Goal: Task Accomplishment & Management: Complete application form

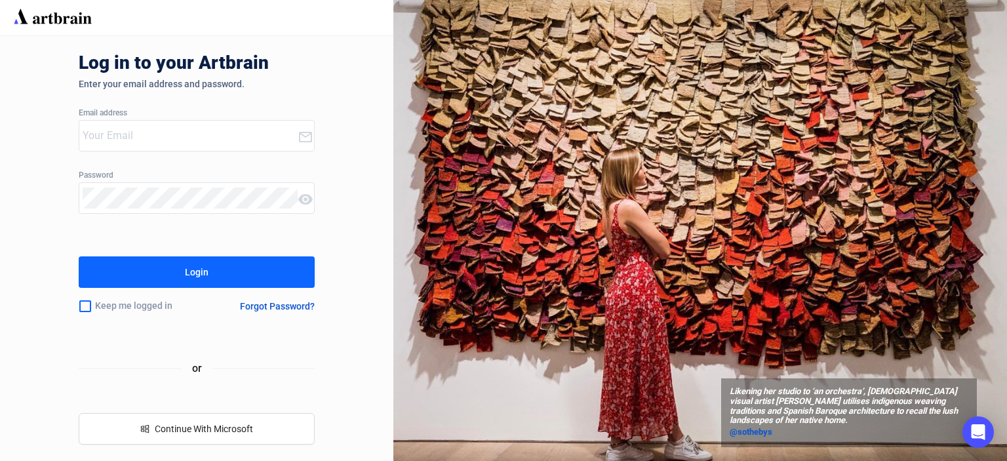
click at [152, 141] on input "email" at bounding box center [190, 135] width 215 height 21
type input "[PERSON_NAME][EMAIL_ADDRESS][DOMAIN_NAME]"
click at [128, 272] on button "Login" at bounding box center [197, 271] width 236 height 31
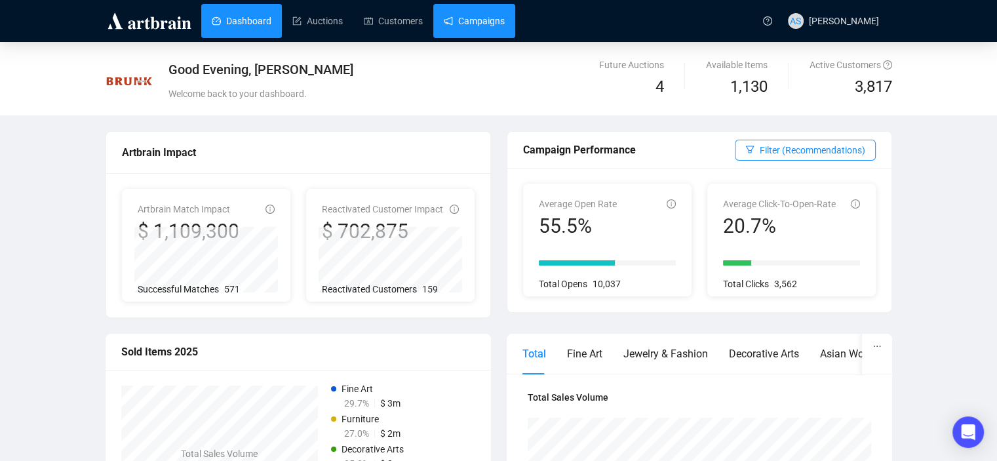
click at [470, 15] on link "Campaigns" at bounding box center [474, 21] width 61 height 34
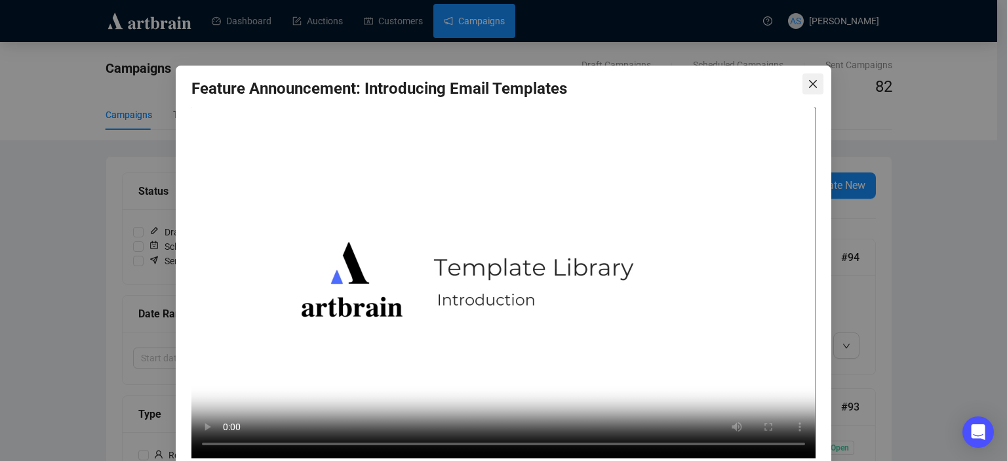
click at [807, 79] on icon "close" at bounding box center [812, 84] width 10 height 10
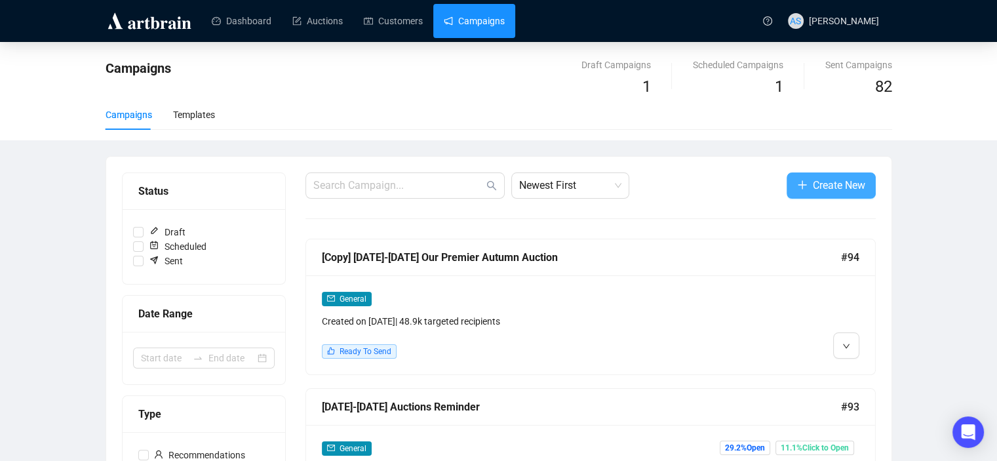
click at [847, 185] on span "Create New" at bounding box center [839, 185] width 52 height 16
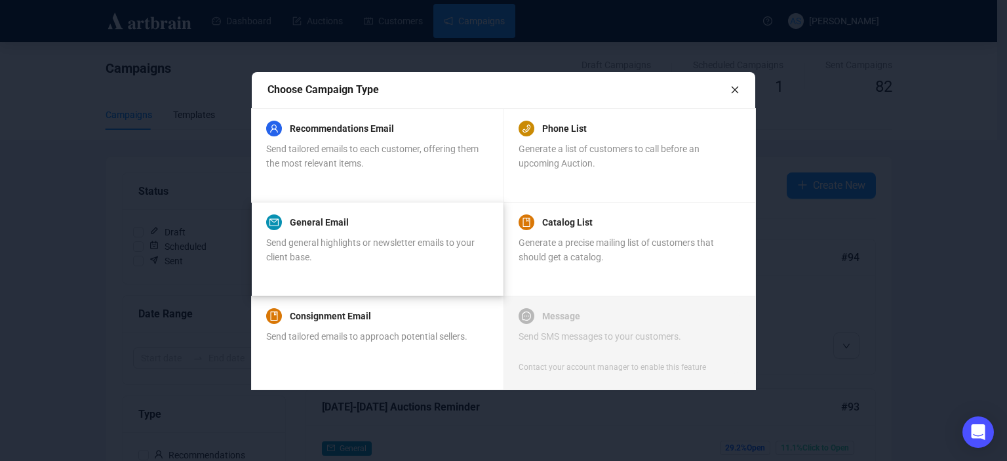
click at [340, 278] on div "General Email Send general highlights or newsletter emails to your client base." at bounding box center [377, 248] width 222 height 63
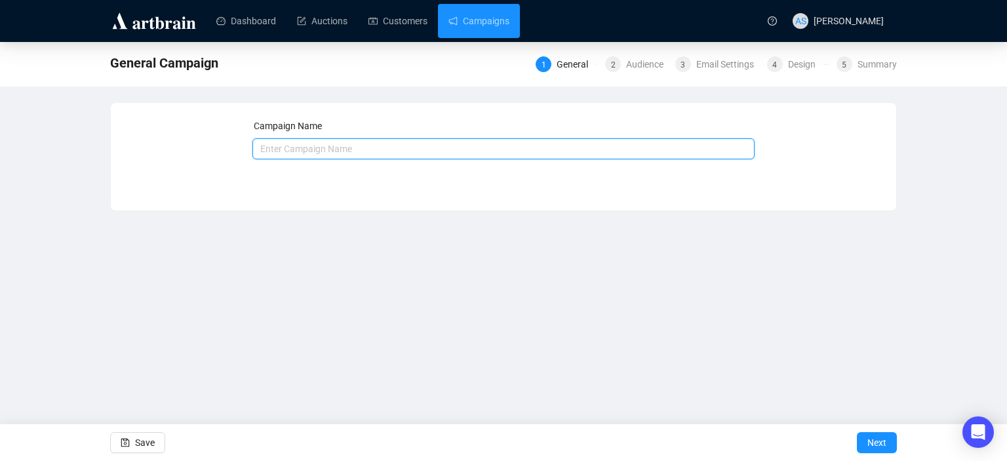
click at [366, 153] on input "text" at bounding box center [503, 148] width 503 height 21
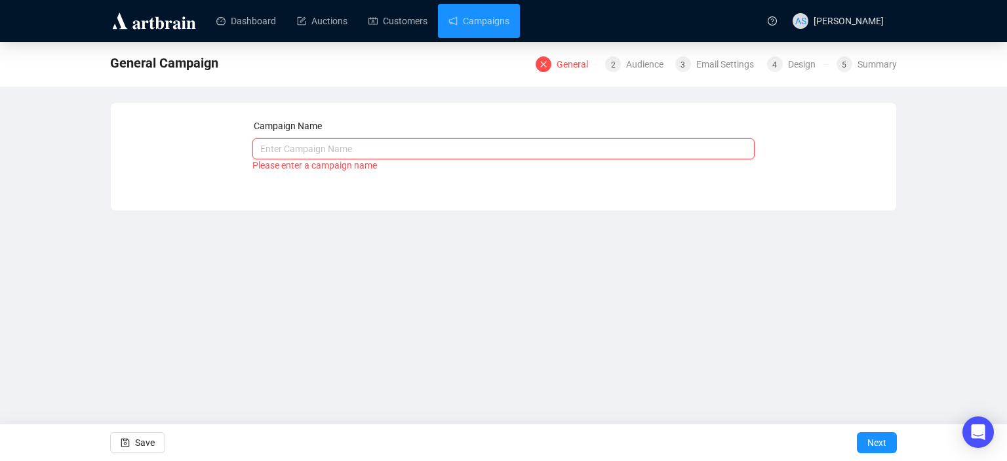
paste input "[DATE] [PERSON_NAME] Estate [GEOGRAPHIC_DATA] Email"
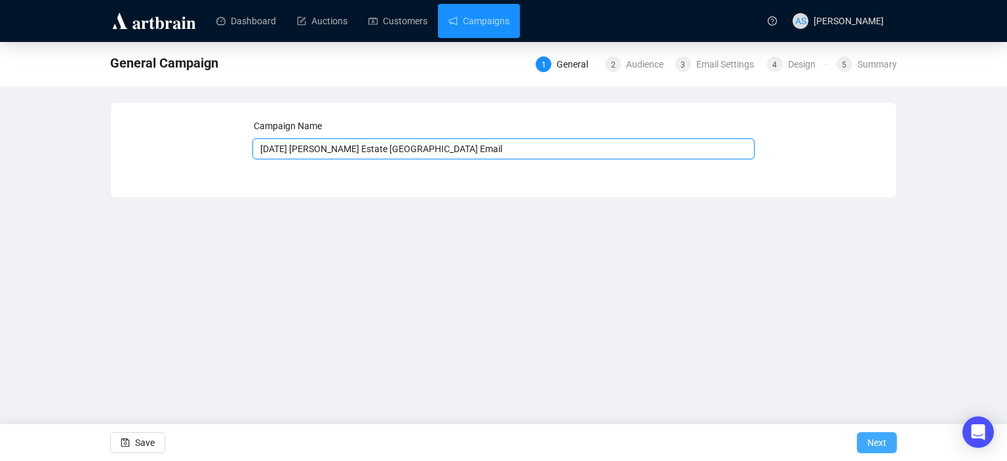
type input "[DATE] [PERSON_NAME] Estate [GEOGRAPHIC_DATA] Email"
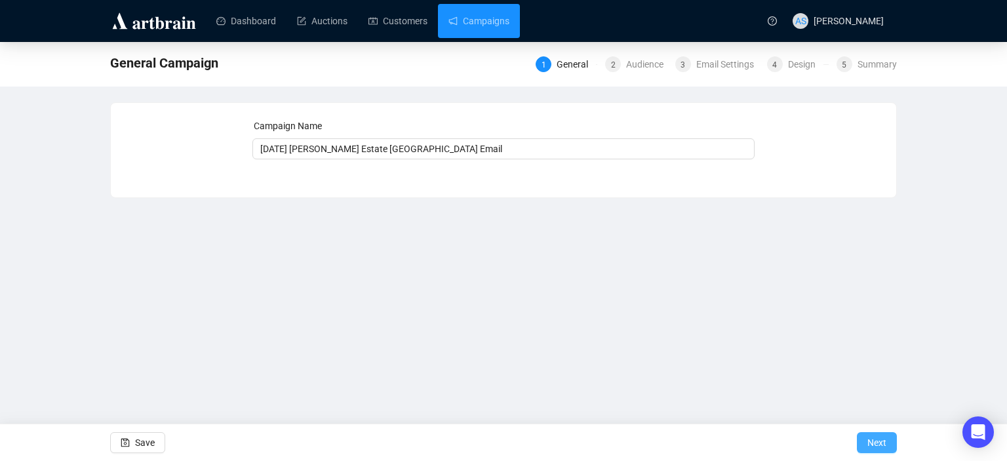
click at [868, 438] on span "Next" at bounding box center [876, 442] width 19 height 37
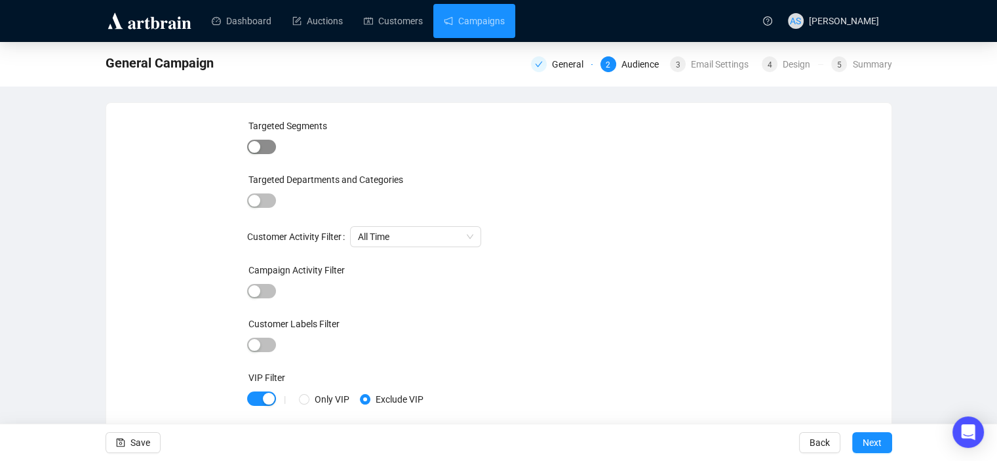
drag, startPoint x: 263, startPoint y: 145, endPoint x: 270, endPoint y: 145, distance: 7.2
click at [264, 145] on span "button" at bounding box center [261, 147] width 29 height 14
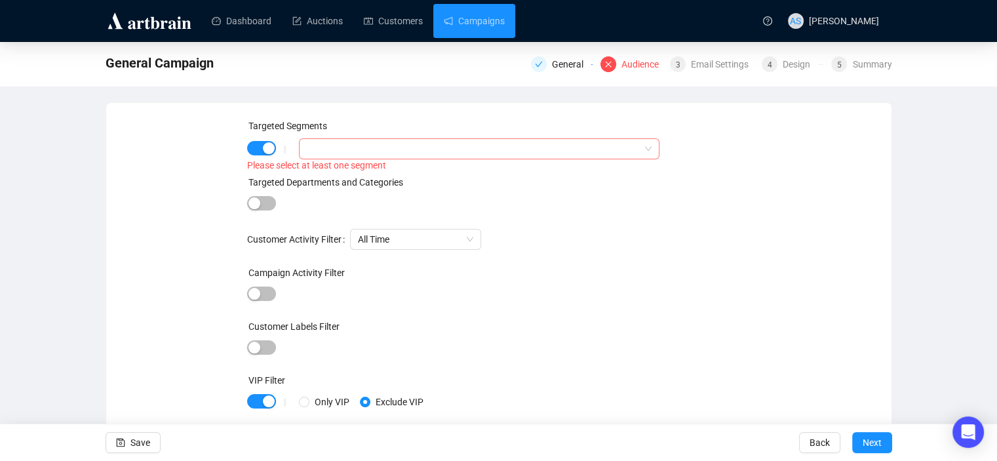
click at [370, 159] on div at bounding box center [479, 148] width 360 height 21
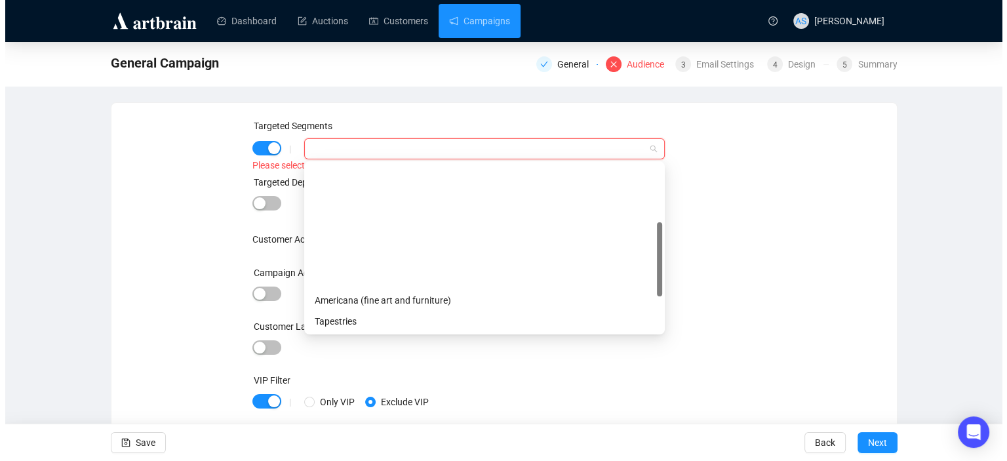
scroll to position [210, 0]
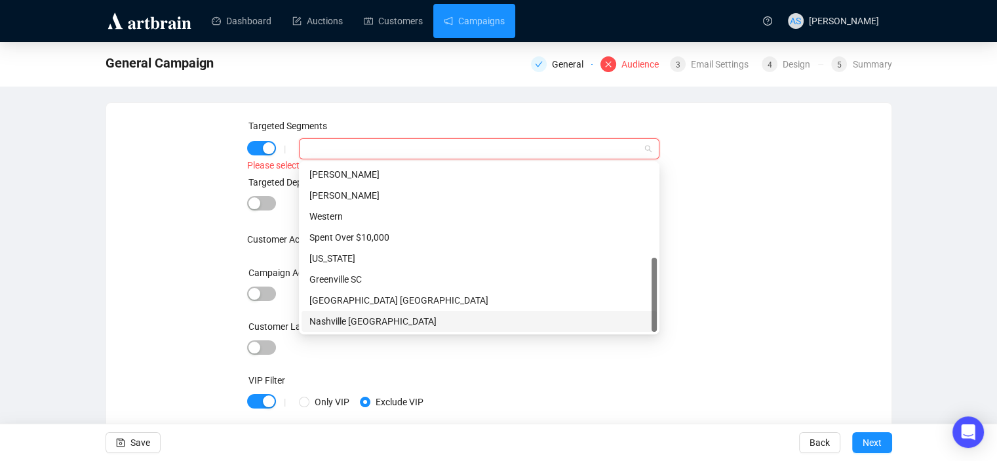
click at [364, 314] on div "Nashville [GEOGRAPHIC_DATA]" at bounding box center [478, 321] width 339 height 14
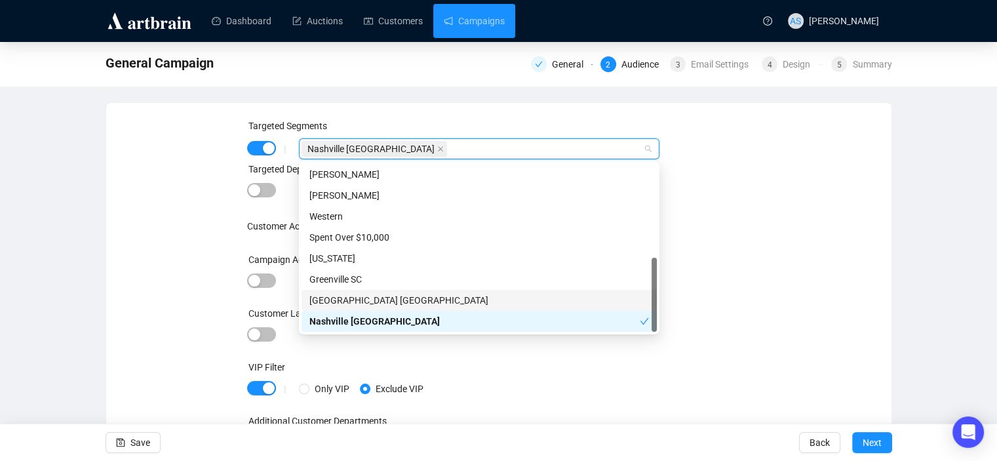
click at [763, 235] on div "Targeted Segments | [GEOGRAPHIC_DATA] [GEOGRAPHIC_DATA] Targeted Departments an…" at bounding box center [499, 293] width 754 height 349
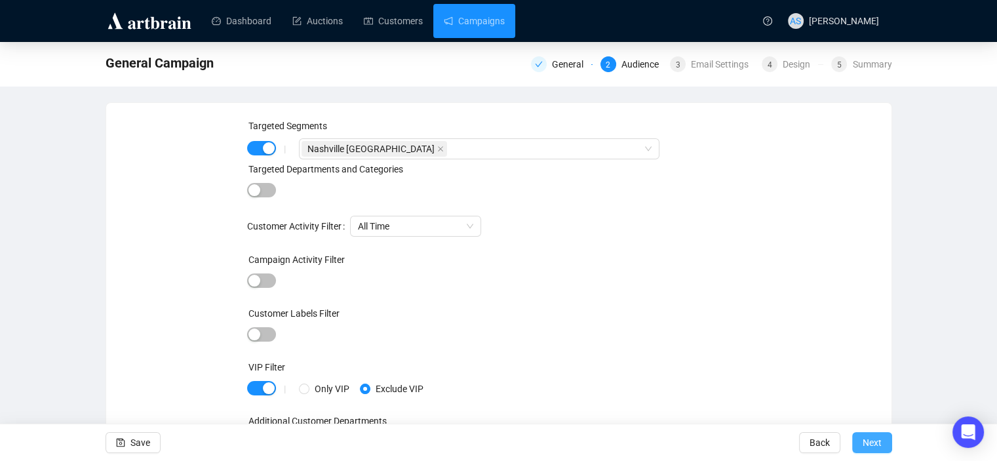
click at [870, 440] on span "Next" at bounding box center [872, 442] width 19 height 37
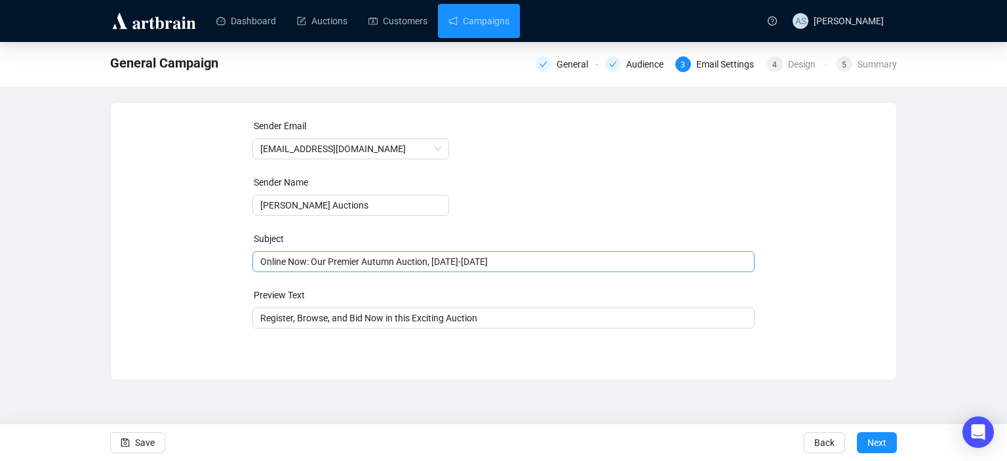
click at [447, 269] on div "Online Now: Our Premier Autumn Auction, [DATE]-[DATE]" at bounding box center [503, 261] width 503 height 21
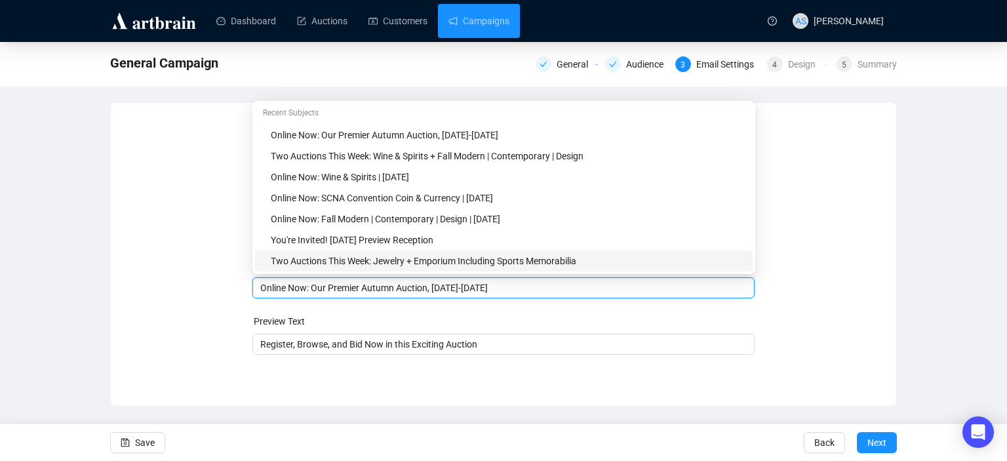
paste input "You might like: Items from the Estate of [PERSON_NAME], [GEOGRAPHIC_DATA], [US_…"
type input "You might like: Items from the Estate of [PERSON_NAME], [GEOGRAPHIC_DATA], [US_…"
click at [195, 301] on div "Sender Email [EMAIL_ADDRESS][DOMAIN_NAME] Sender Name [PERSON_NAME] Auctions Su…" at bounding box center [503, 245] width 754 height 252
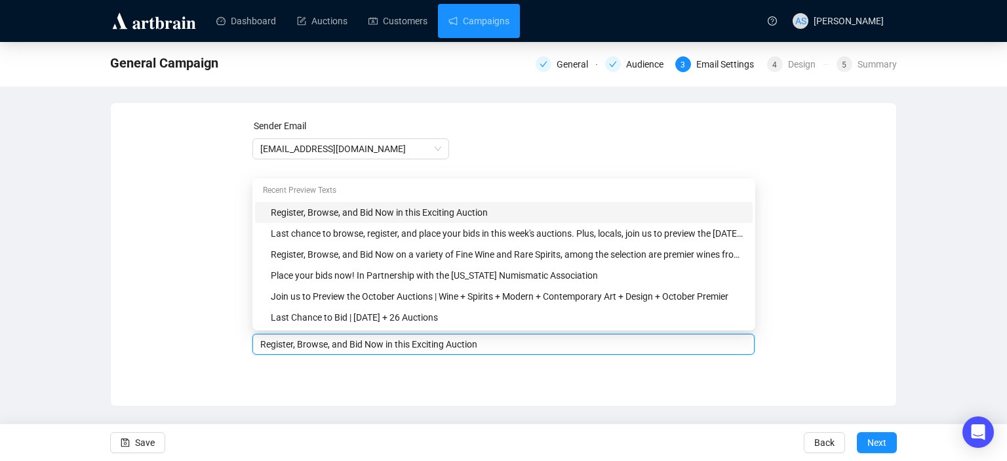
drag, startPoint x: 304, startPoint y: 346, endPoint x: 254, endPoint y: 346, distance: 49.8
click at [254, 346] on div "Register, Browse, and Bid Now in this Exciting Auction" at bounding box center [503, 344] width 503 height 21
paste input "The art world is one as deep as it is broad. [PERSON_NAME] with strong personal…"
type input "The art world is one as deep as it is broad. [PERSON_NAME] with strong personal…"
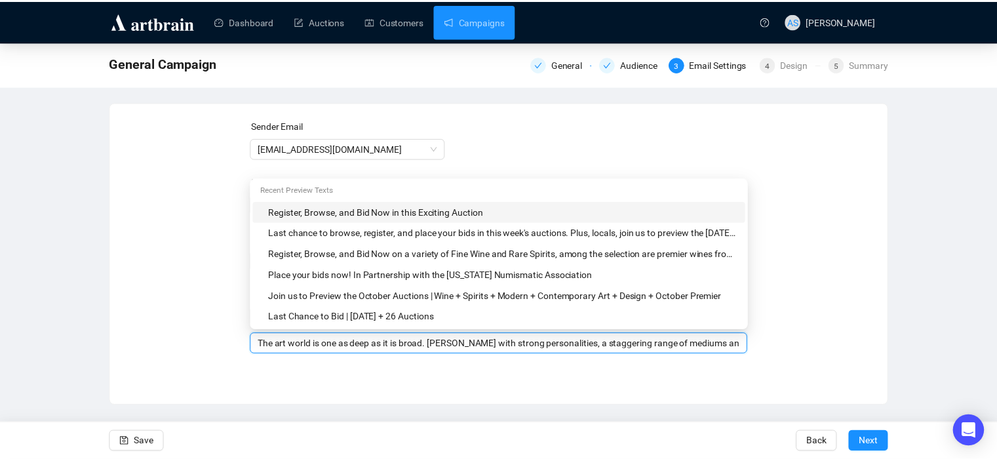
scroll to position [0, 456]
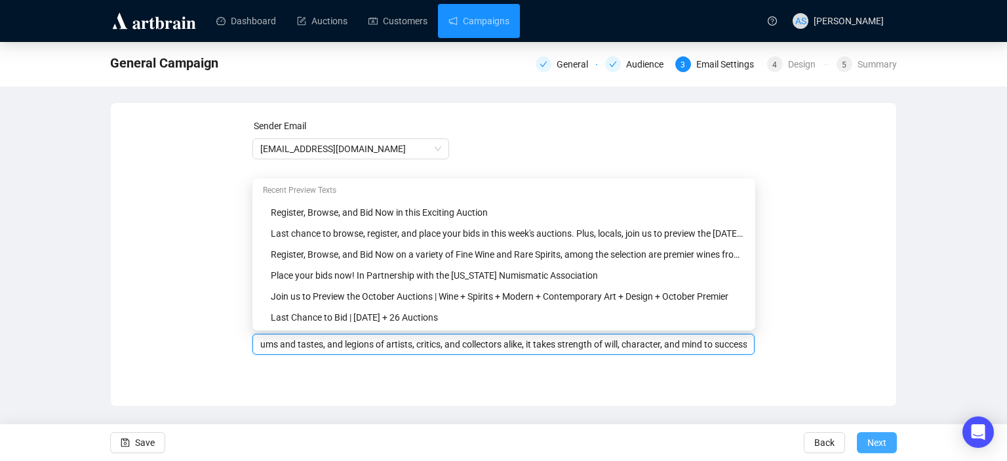
click at [868, 442] on span "Next" at bounding box center [876, 442] width 19 height 37
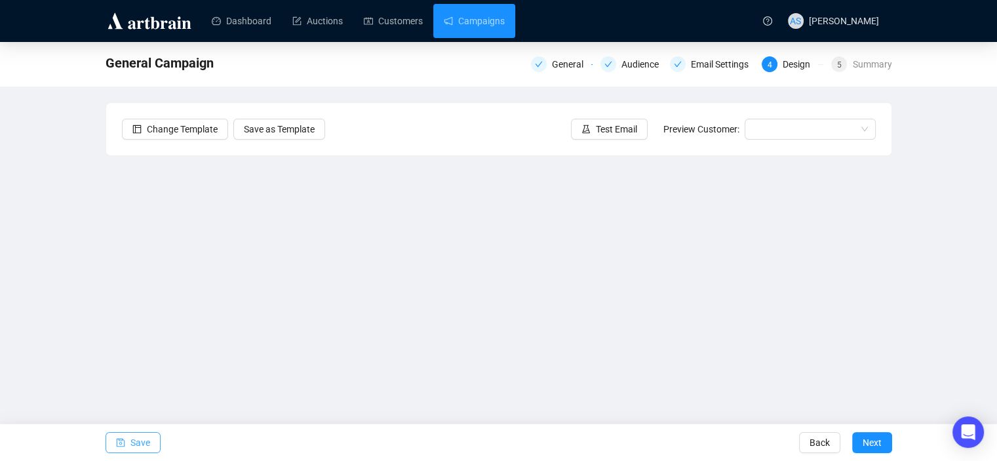
click at [136, 442] on span "Save" at bounding box center [140, 442] width 20 height 37
click at [125, 442] on button "Save" at bounding box center [133, 442] width 55 height 21
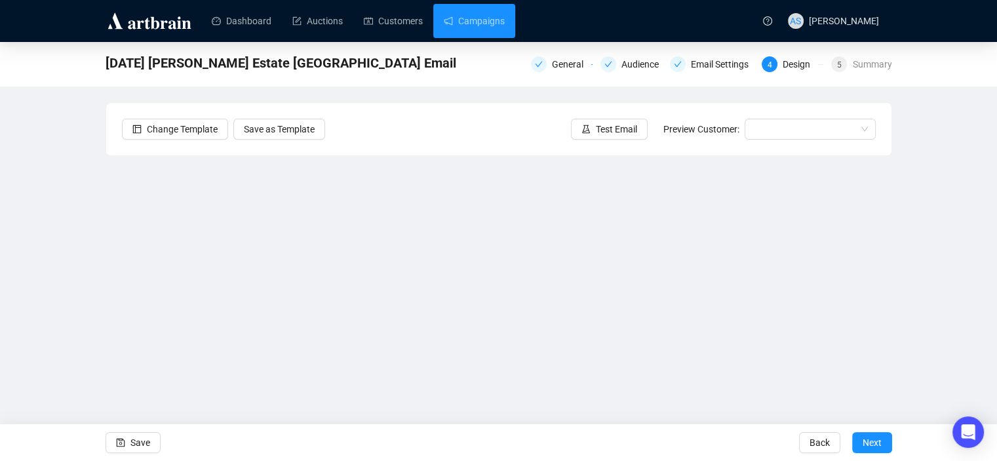
drag, startPoint x: 929, startPoint y: 290, endPoint x: 888, endPoint y: 314, distance: 47.0
click at [930, 290] on div "[DATE] [PERSON_NAME] Estate [GEOGRAPHIC_DATA] Email General Audience Email Sett…" at bounding box center [498, 263] width 997 height 442
click at [141, 444] on span "Save" at bounding box center [140, 442] width 20 height 37
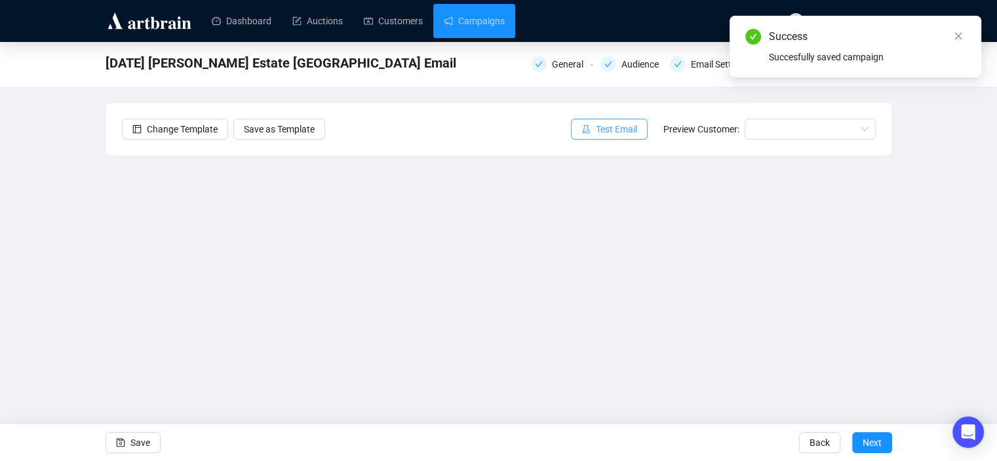
click at [598, 123] on span "Test Email" at bounding box center [616, 129] width 41 height 14
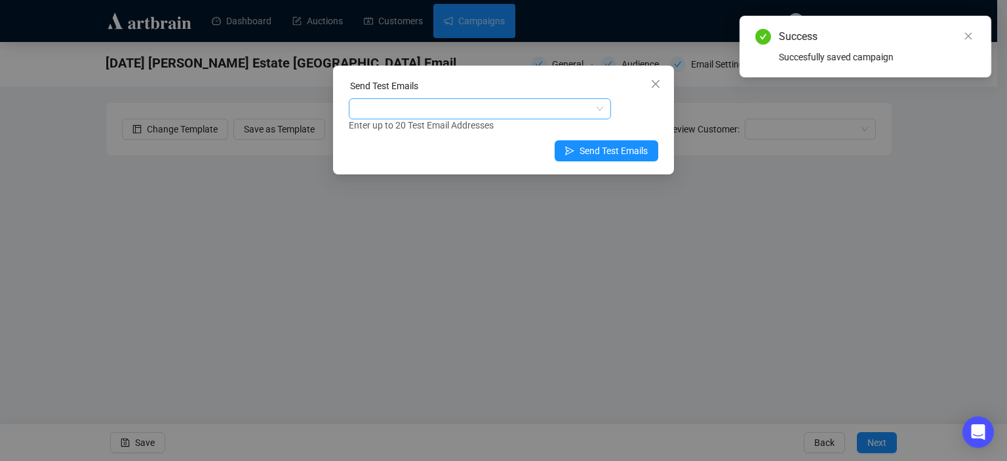
click at [470, 109] on div at bounding box center [472, 109] width 243 height 18
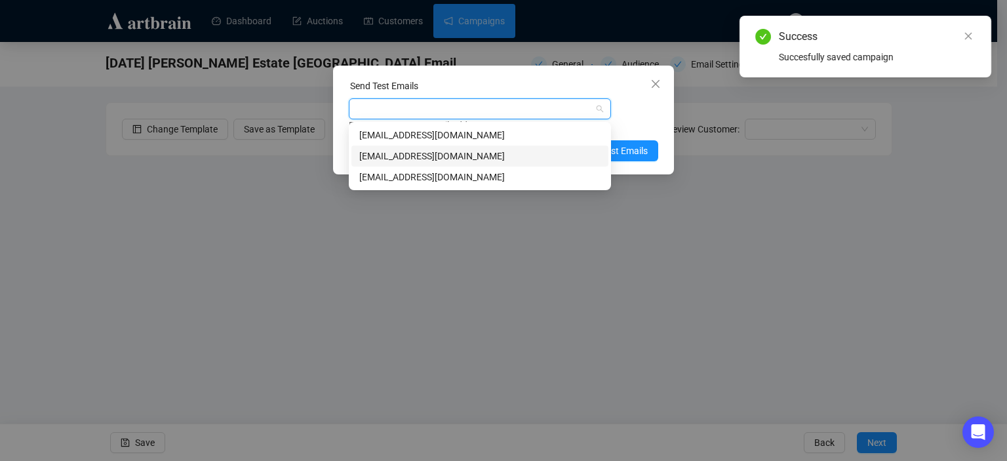
click at [427, 151] on div "[EMAIL_ADDRESS][DOMAIN_NAME]" at bounding box center [479, 156] width 241 height 14
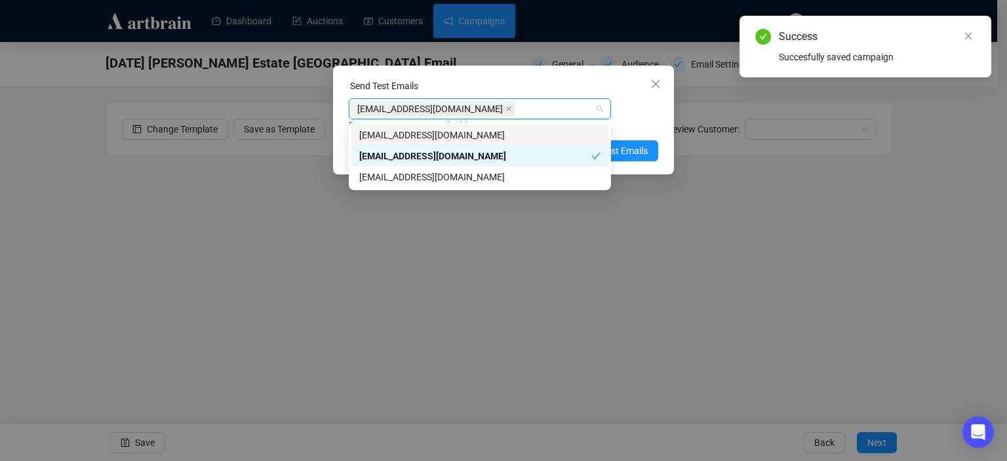
click at [617, 118] on div "Enter up to 20 Test Email Addresses" at bounding box center [503, 125] width 309 height 15
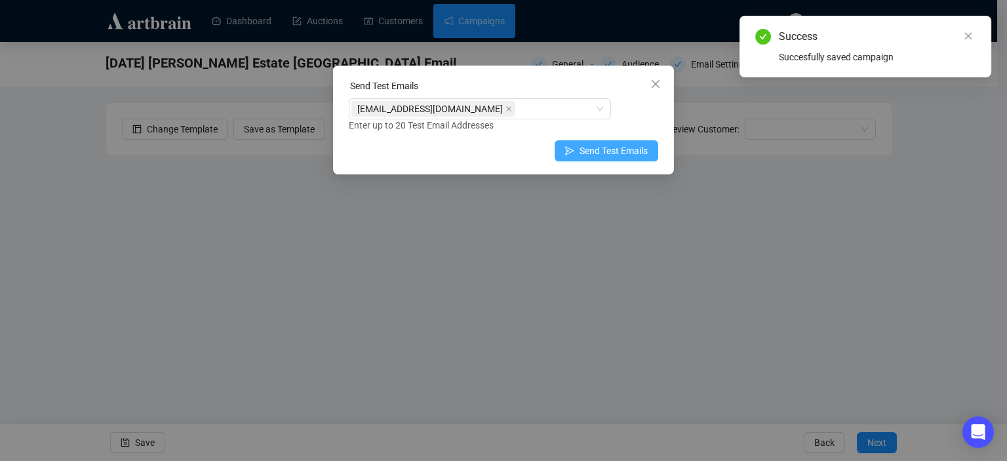
click at [611, 154] on span "Send Test Emails" at bounding box center [613, 151] width 68 height 14
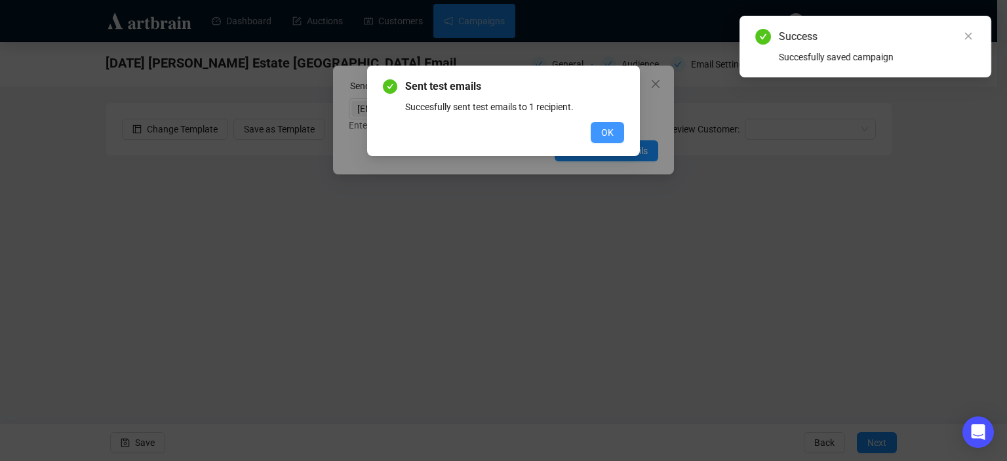
click at [606, 130] on span "OK" at bounding box center [607, 132] width 12 height 14
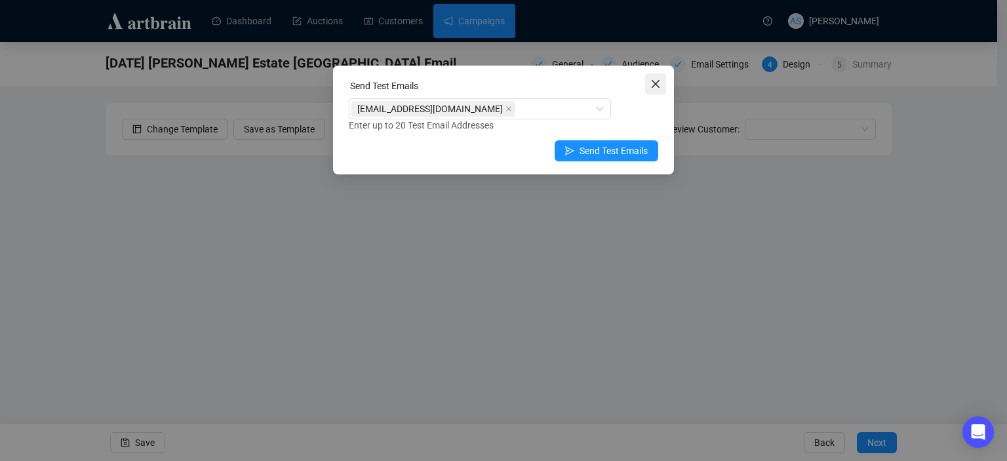
click at [655, 87] on icon "close" at bounding box center [655, 84] width 10 height 10
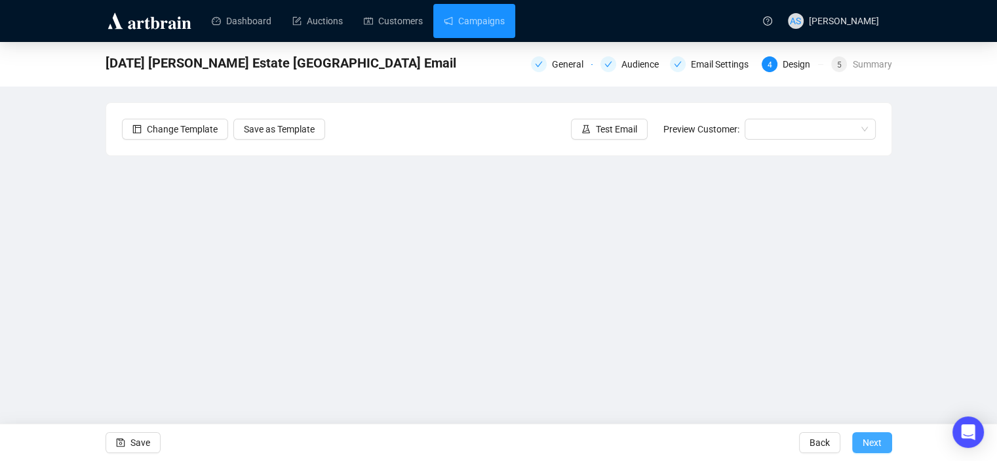
click at [868, 440] on span "Next" at bounding box center [872, 442] width 19 height 37
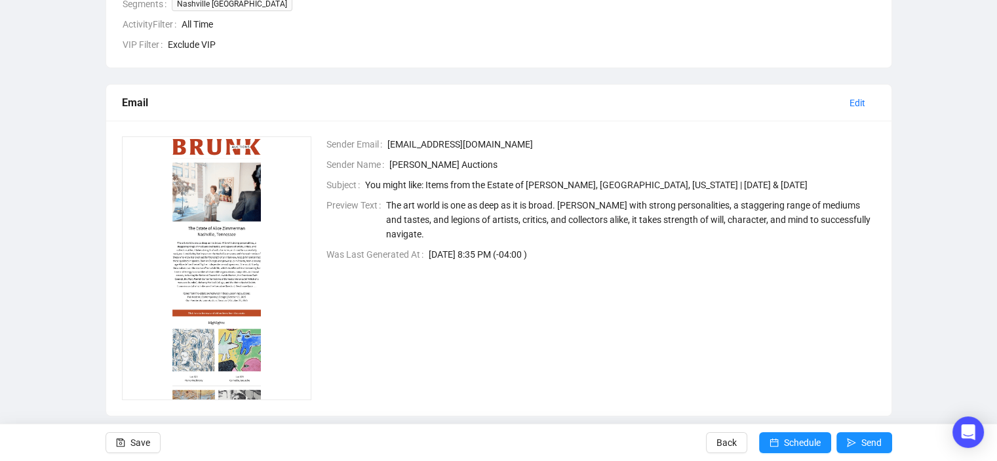
scroll to position [278, 0]
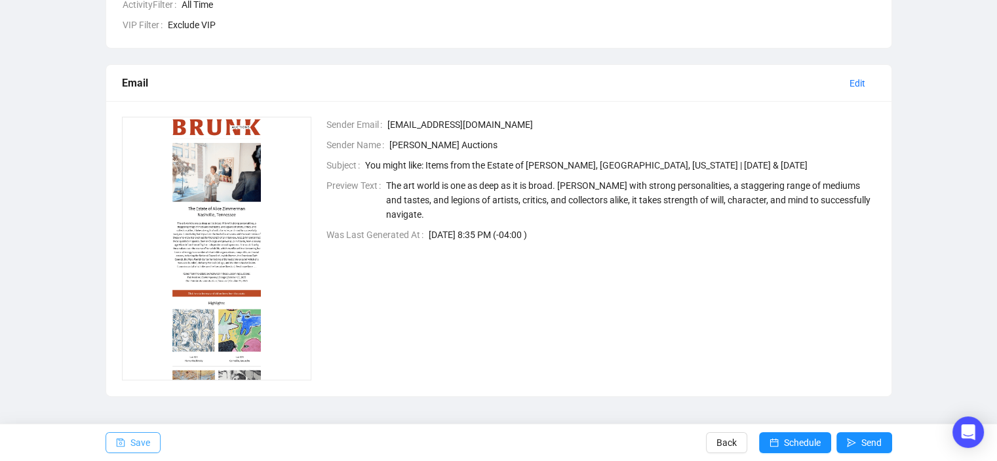
click at [145, 442] on span "Save" at bounding box center [140, 442] width 20 height 37
click at [860, 87] on span "Edit" at bounding box center [857, 83] width 16 height 14
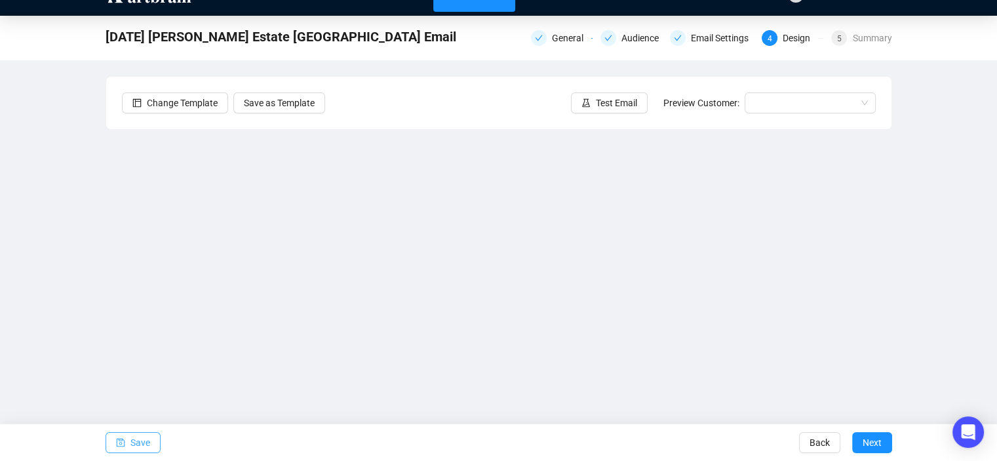
click at [136, 446] on span "Save" at bounding box center [140, 442] width 20 height 37
click at [131, 444] on span "Save" at bounding box center [140, 442] width 20 height 37
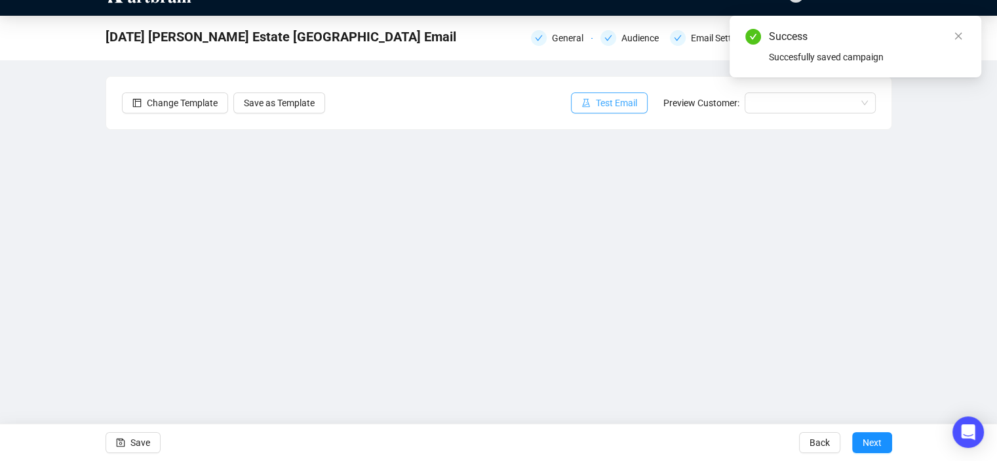
click at [621, 105] on span "Test Email" at bounding box center [616, 103] width 41 height 14
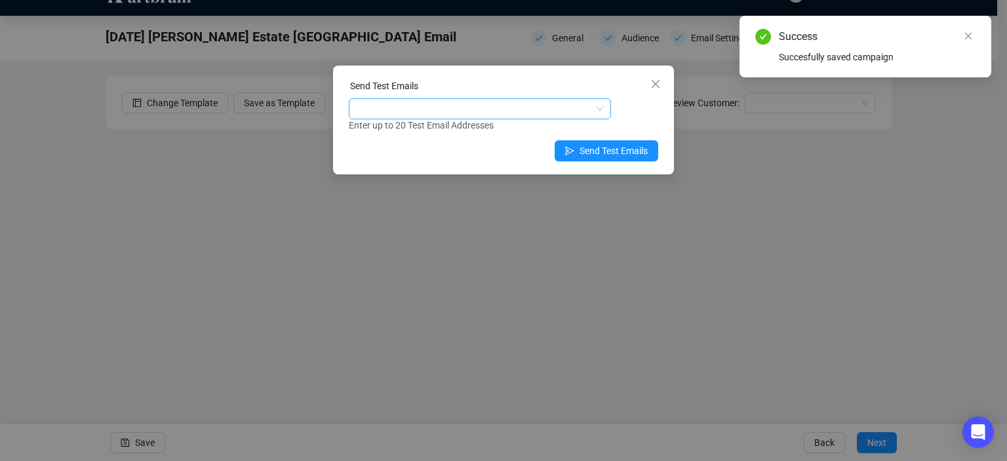
click at [398, 112] on div at bounding box center [472, 109] width 243 height 18
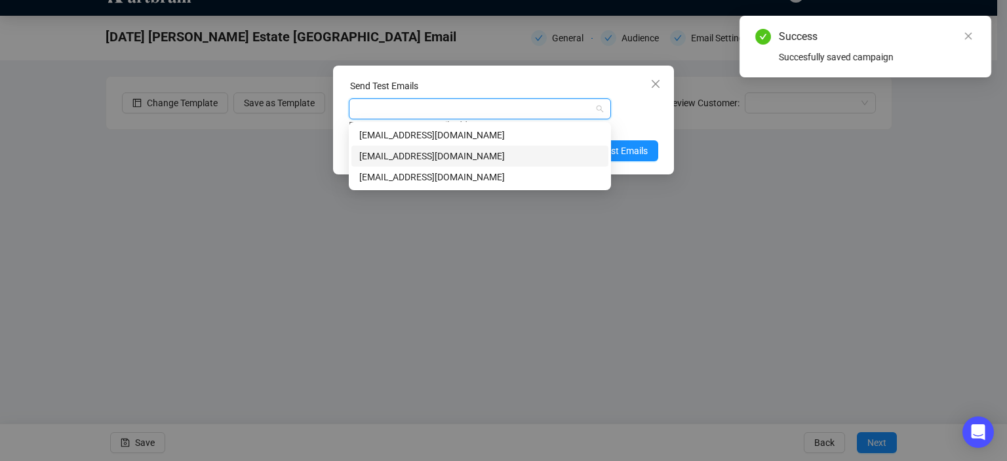
click at [383, 157] on div "[EMAIL_ADDRESS][DOMAIN_NAME]" at bounding box center [479, 156] width 241 height 14
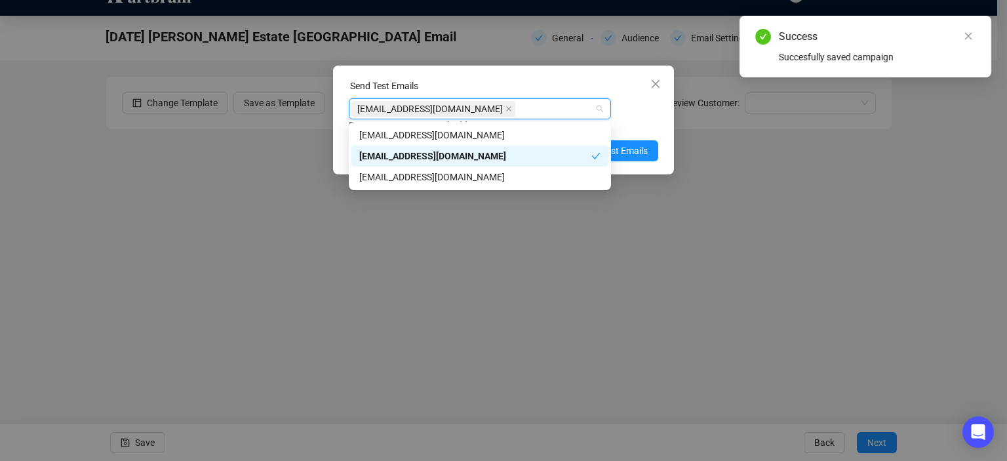
click at [638, 107] on div "[EMAIL_ADDRESS][DOMAIN_NAME] Enter up to 20 Test Email Addresses" at bounding box center [503, 115] width 309 height 34
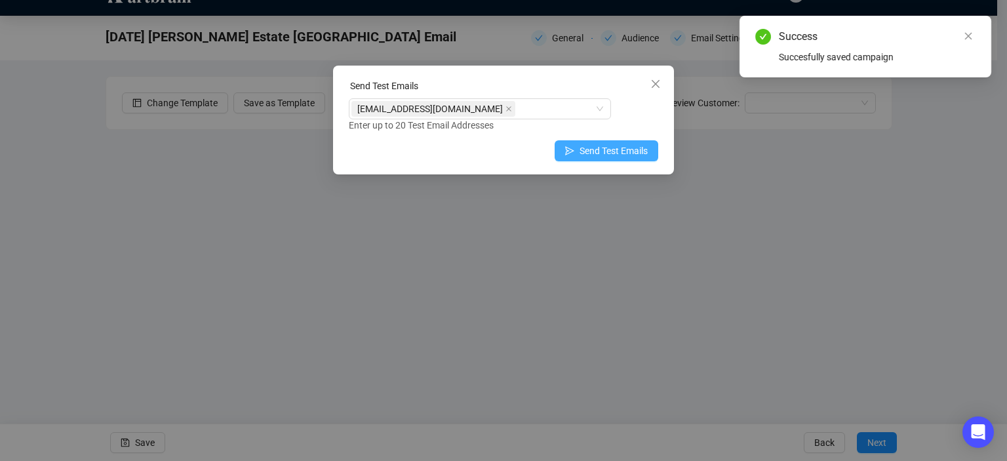
click at [632, 150] on span "Send Test Emails" at bounding box center [613, 151] width 68 height 14
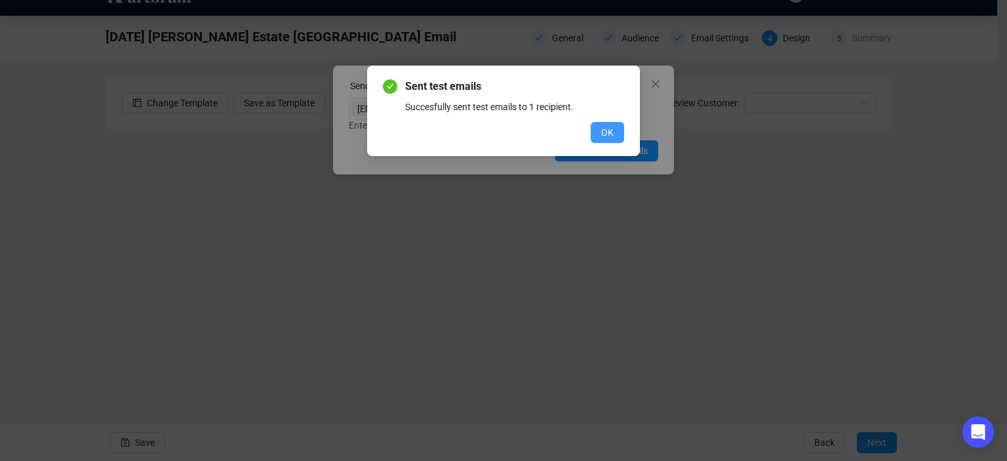
click at [611, 137] on span "OK" at bounding box center [607, 132] width 12 height 14
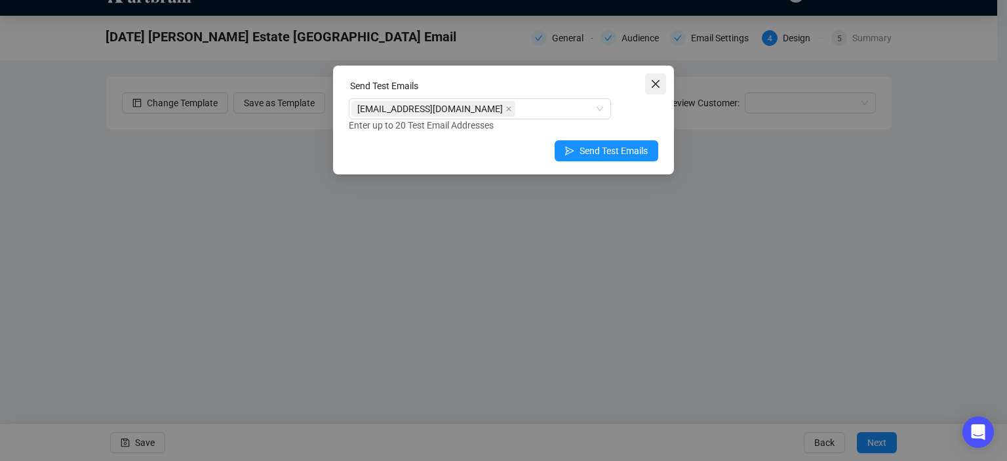
click at [660, 85] on icon "close" at bounding box center [655, 84] width 10 height 10
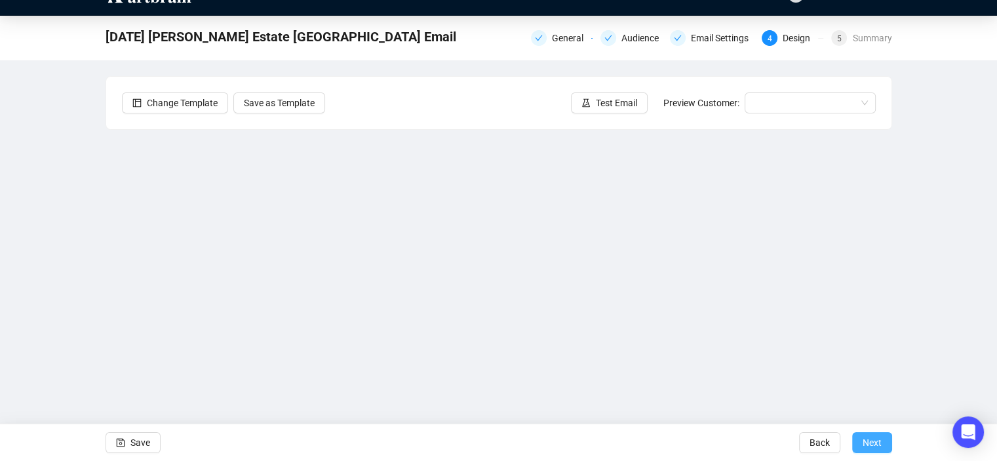
click at [860, 442] on button "Next" at bounding box center [872, 442] width 40 height 21
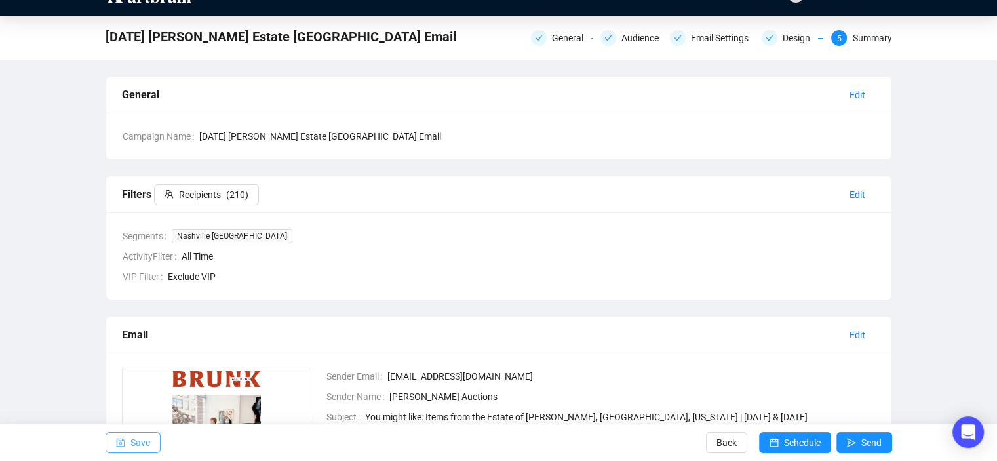
click at [106, 446] on button "Save" at bounding box center [133, 442] width 55 height 21
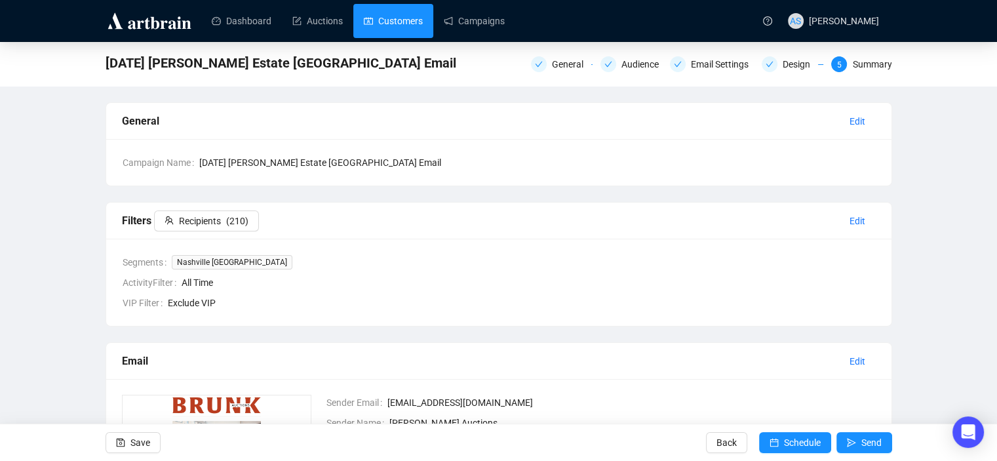
drag, startPoint x: 369, startPoint y: 10, endPoint x: 389, endPoint y: 23, distance: 23.3
click at [866, 222] on button "Edit" at bounding box center [857, 220] width 37 height 21
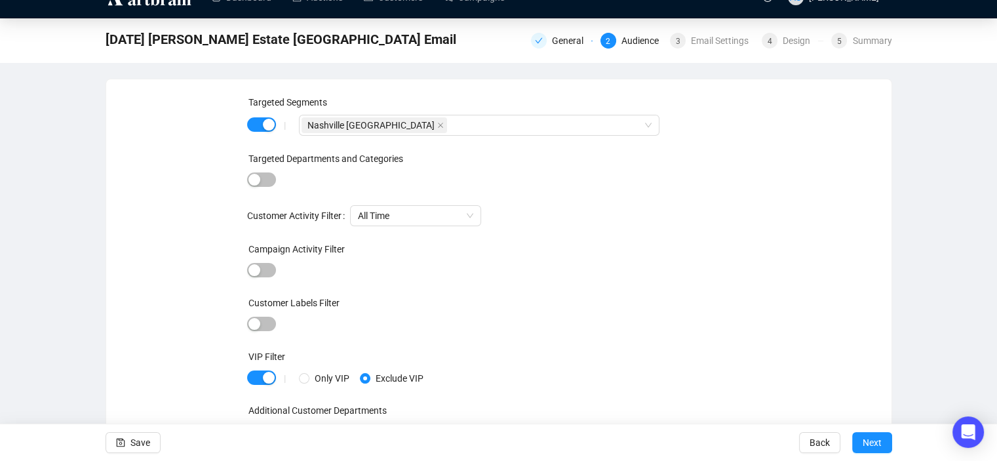
scroll to position [35, 0]
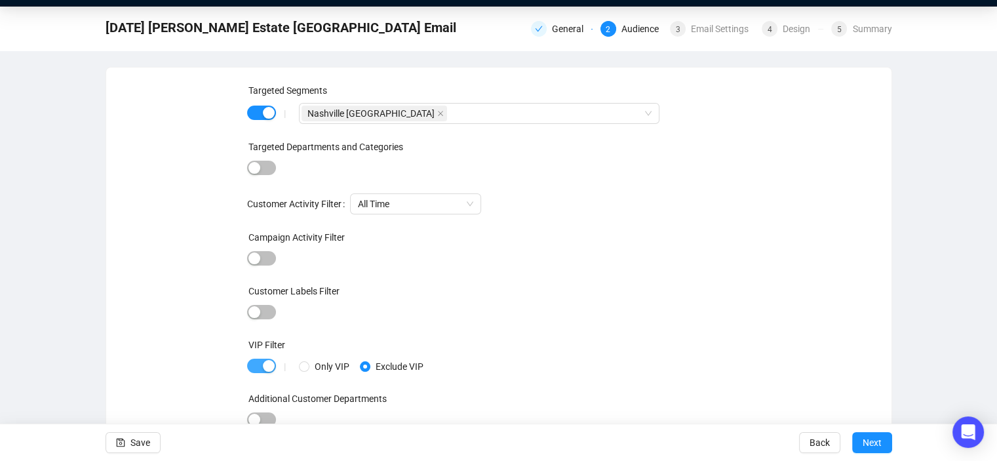
click at [258, 364] on span "button" at bounding box center [261, 366] width 29 height 14
click at [123, 448] on span "button" at bounding box center [120, 442] width 9 height 37
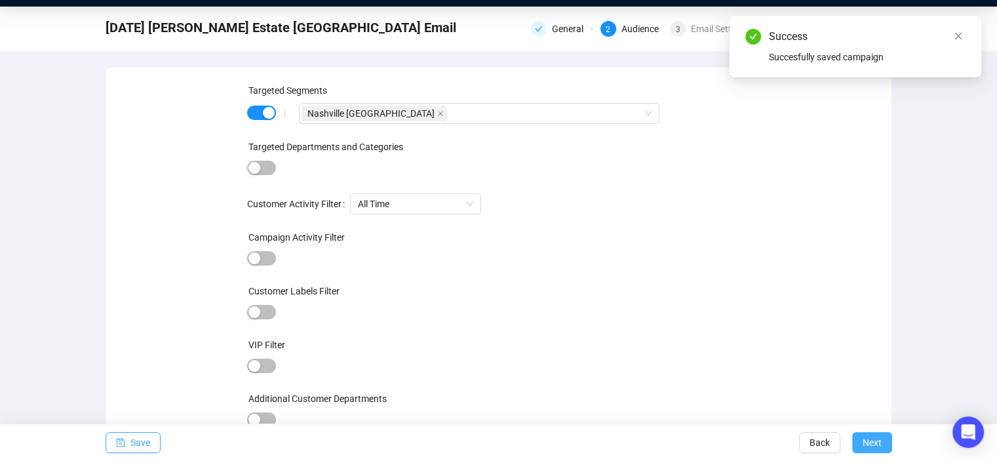
click at [874, 442] on span "Next" at bounding box center [872, 442] width 19 height 37
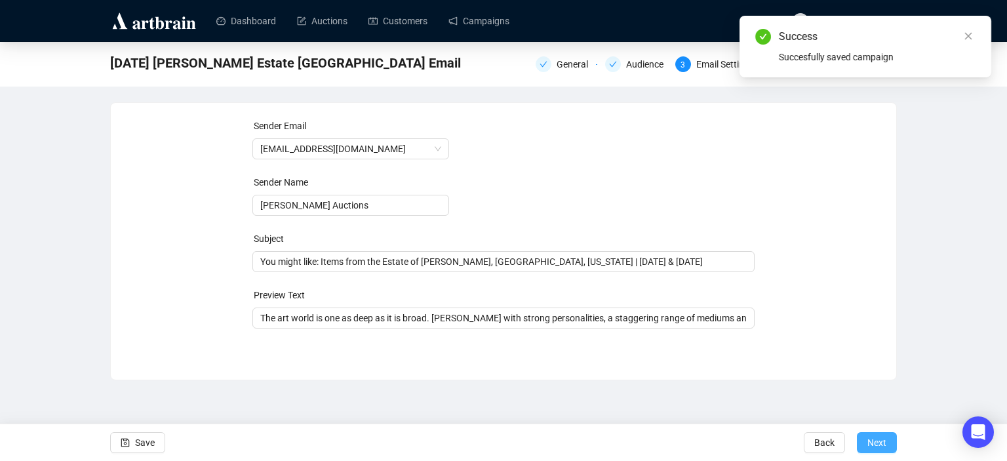
click at [874, 446] on span "Next" at bounding box center [876, 442] width 19 height 37
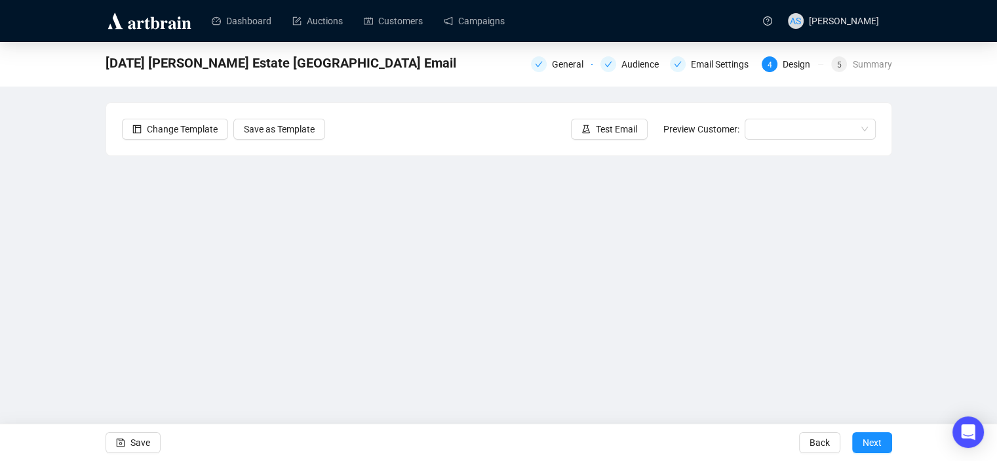
click at [874, 446] on span "Next" at bounding box center [872, 442] width 19 height 37
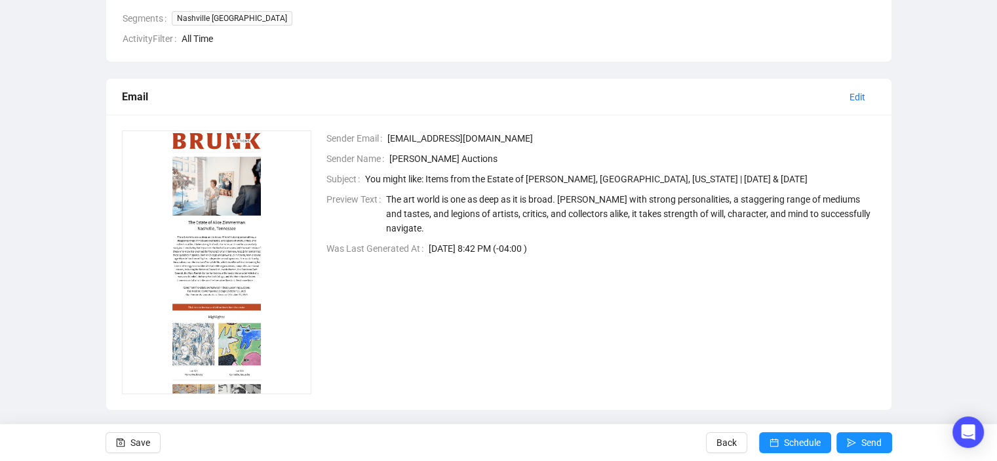
scroll to position [258, 0]
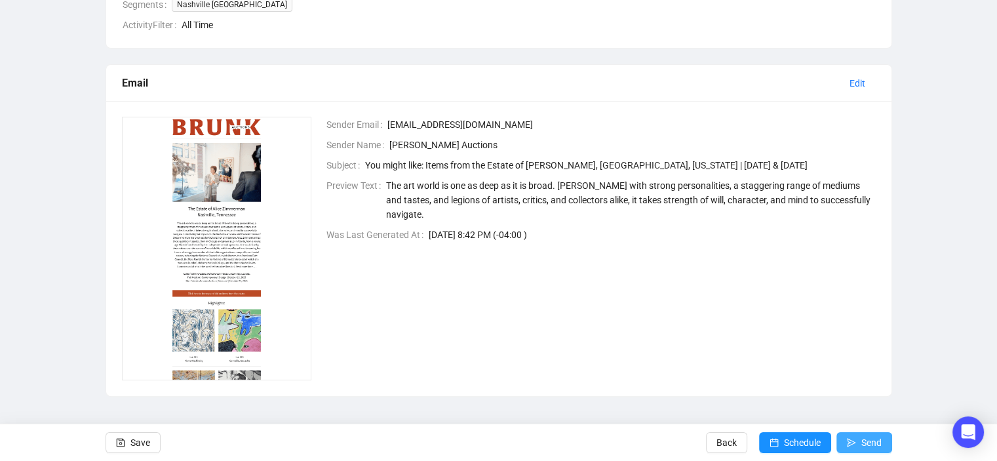
click at [880, 444] on span "Send" at bounding box center [871, 442] width 20 height 37
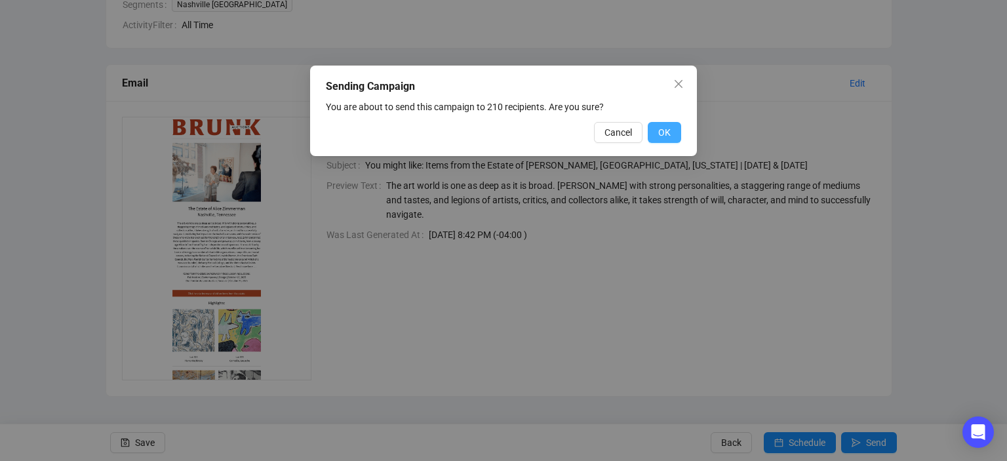
click at [667, 134] on span "OK" at bounding box center [664, 132] width 12 height 14
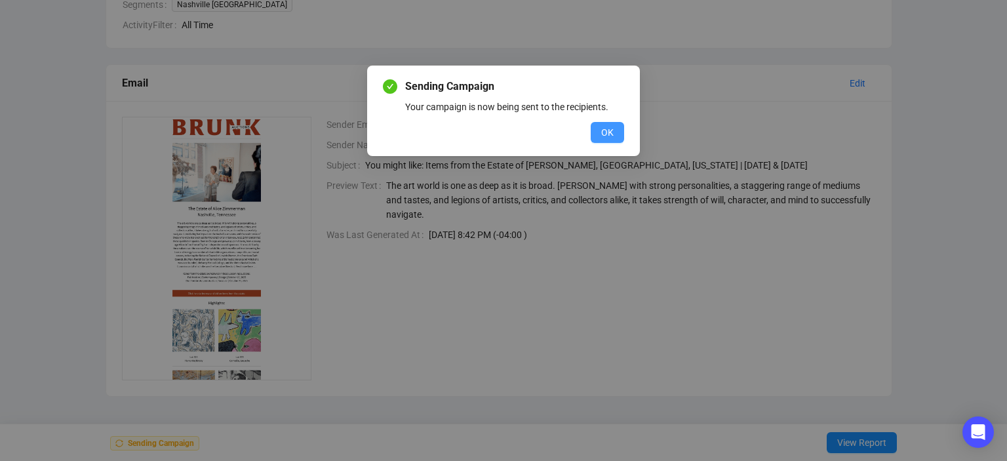
click at [610, 136] on span "OK" at bounding box center [607, 132] width 12 height 14
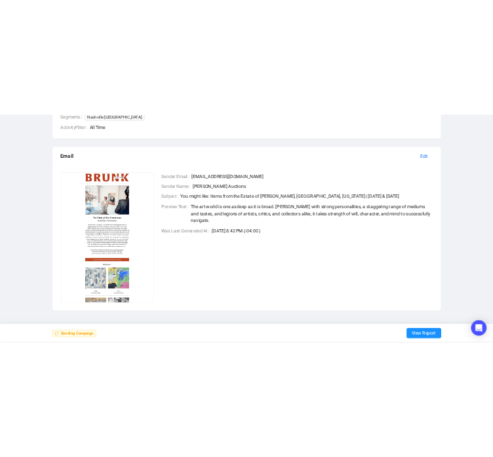
scroll to position [281, 0]
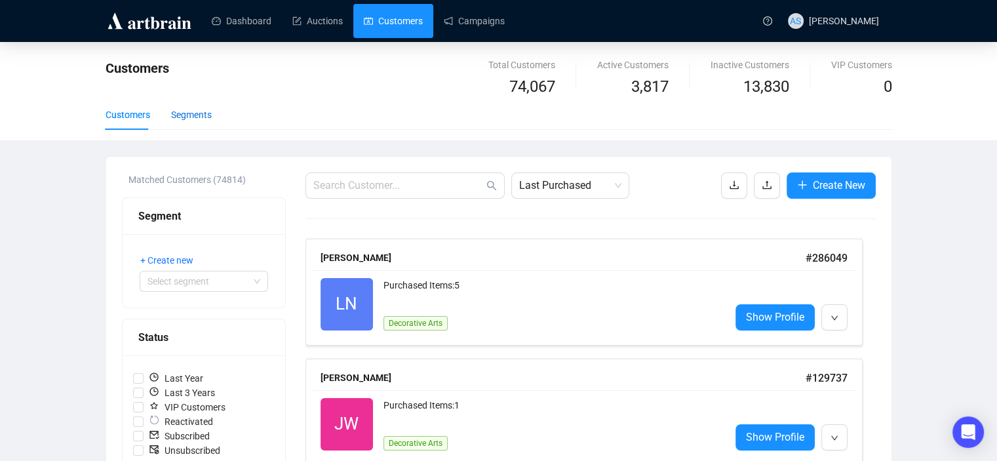
click at [199, 115] on div "Segments" at bounding box center [191, 114] width 41 height 14
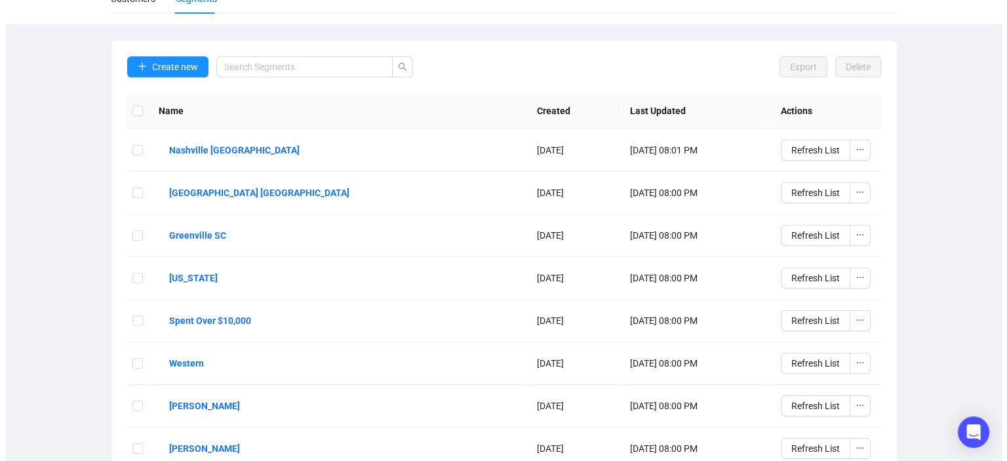
scroll to position [131, 0]
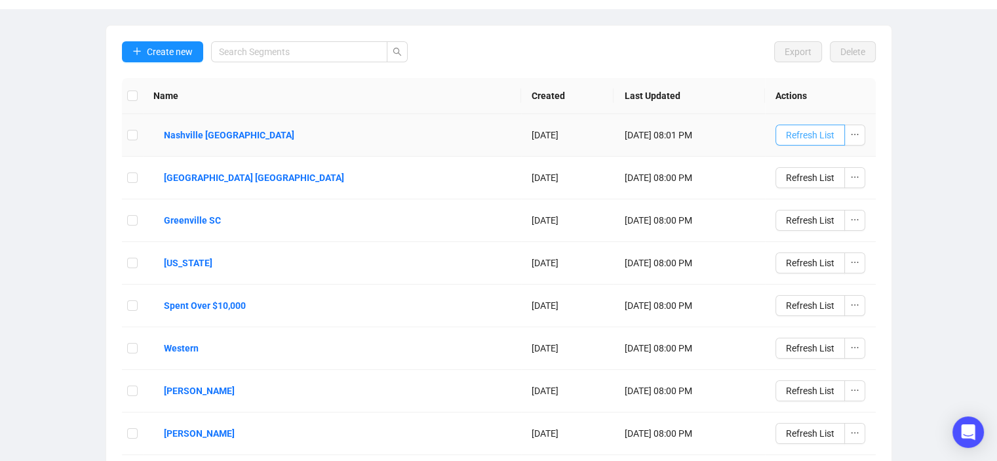
click at [827, 137] on span "Refresh List" at bounding box center [810, 135] width 48 height 14
click at [172, 137] on b "Nashville [GEOGRAPHIC_DATA]" at bounding box center [229, 135] width 130 height 14
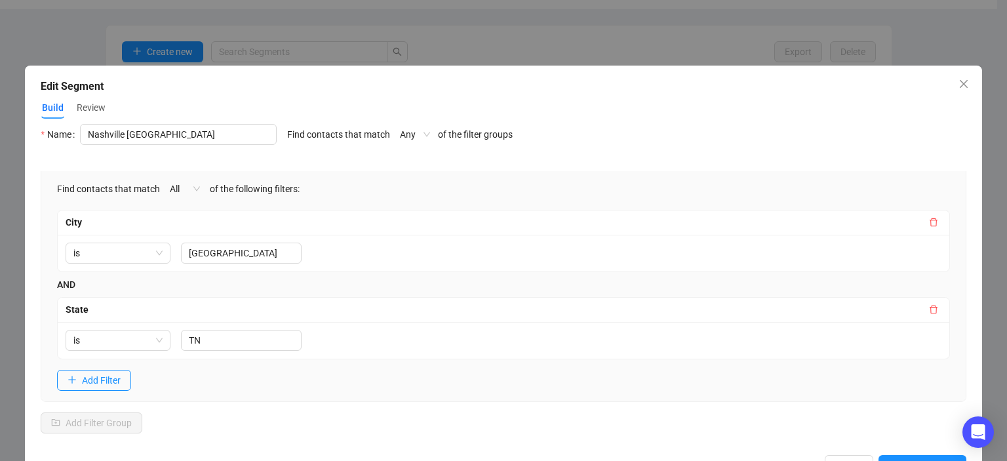
scroll to position [44, 0]
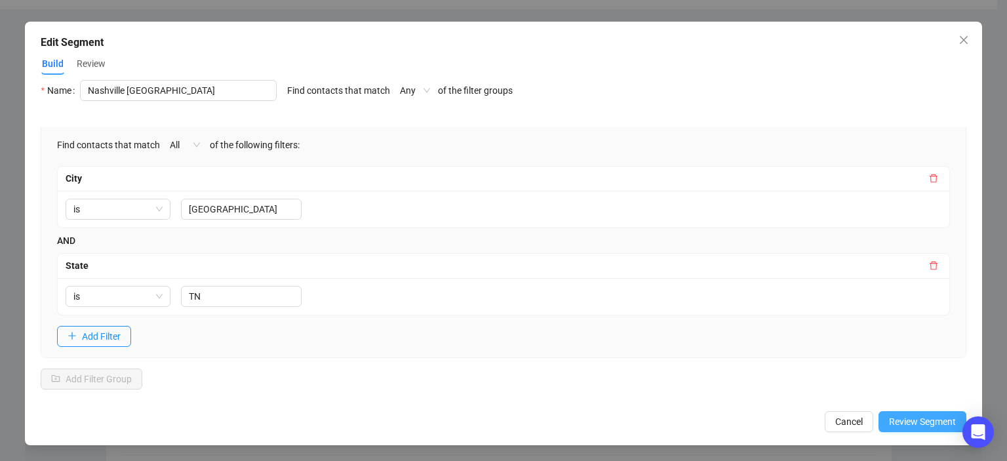
click at [929, 416] on span "Review Segment" at bounding box center [922, 421] width 67 height 14
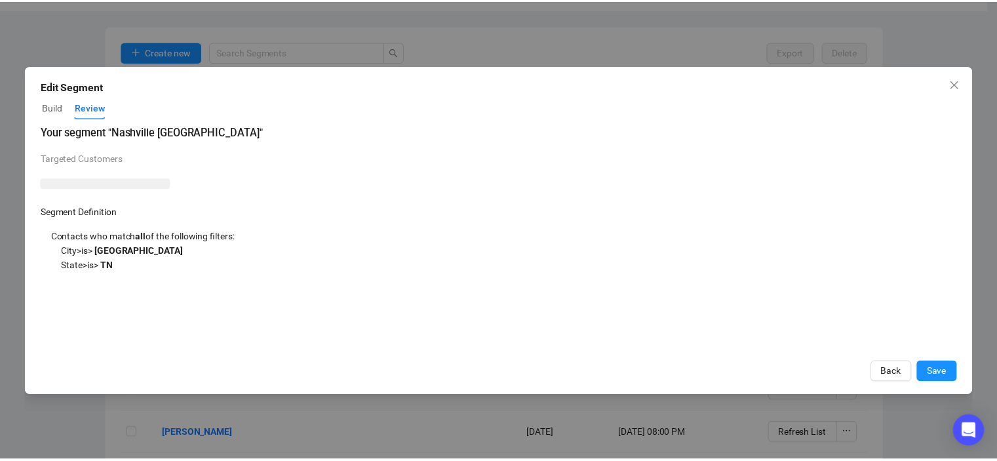
scroll to position [0, 0]
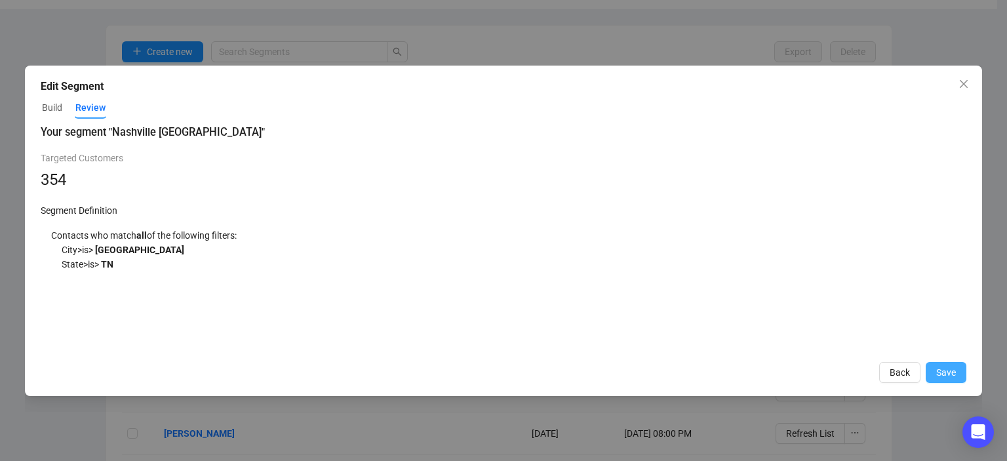
click at [936, 378] on button "Save" at bounding box center [945, 372] width 41 height 21
